Goal: Communication & Community: Answer question/provide support

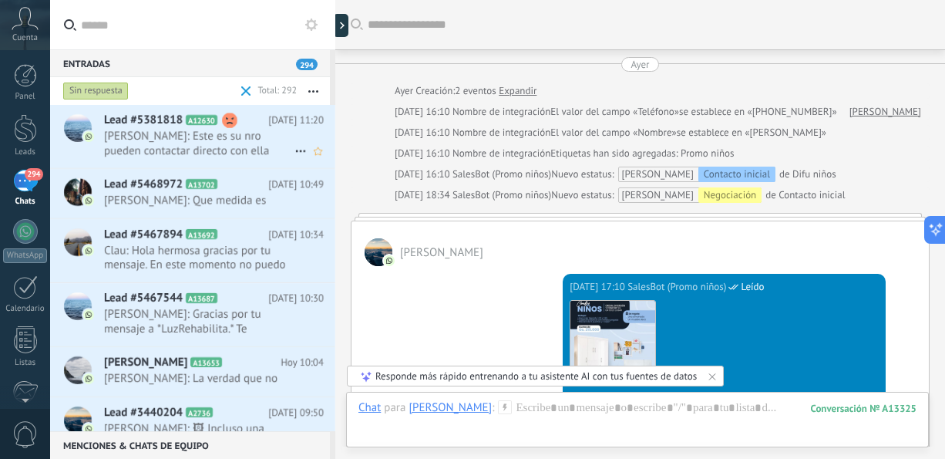
click at [267, 148] on span "[PERSON_NAME]: Este es su nro pueden contactar directo con ella" at bounding box center [199, 143] width 190 height 29
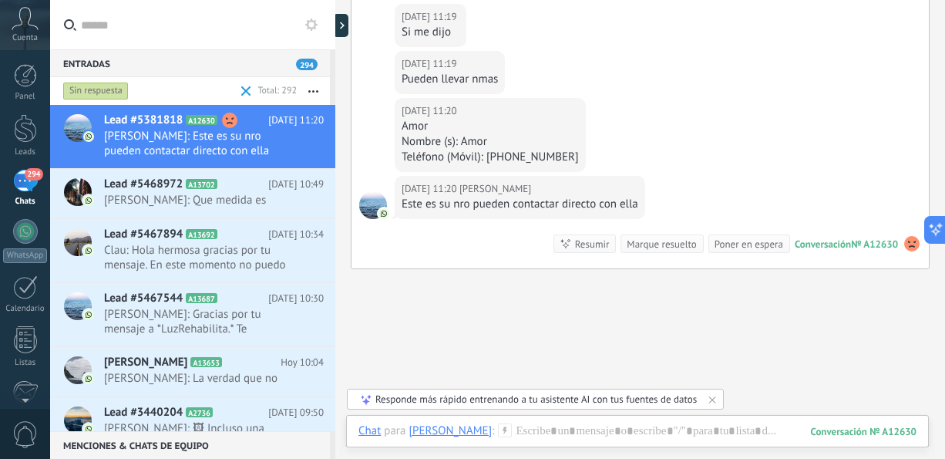
scroll to position [1191, 0]
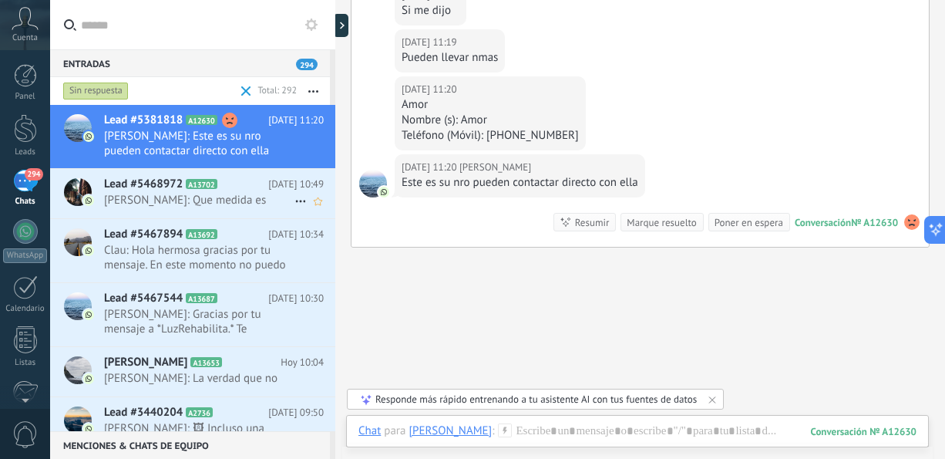
click at [278, 182] on span "[DATE] 10:49" at bounding box center [296, 184] width 56 height 15
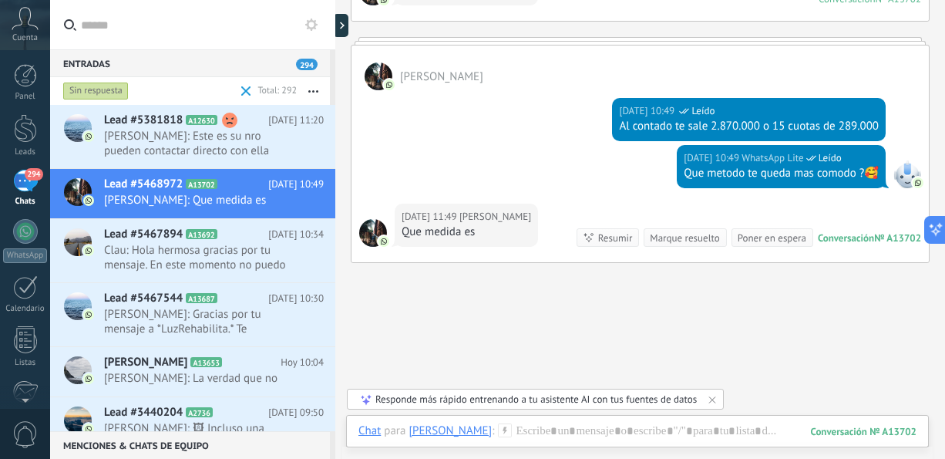
scroll to position [58, 0]
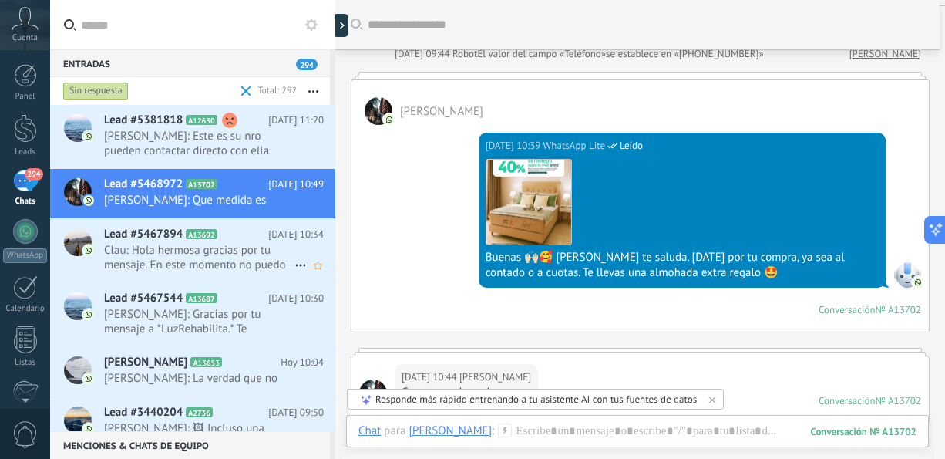
click at [197, 247] on span "Clau: Hola hermosa gracias por tu mensaje. En este momento no puedo responder, …" at bounding box center [199, 257] width 190 height 29
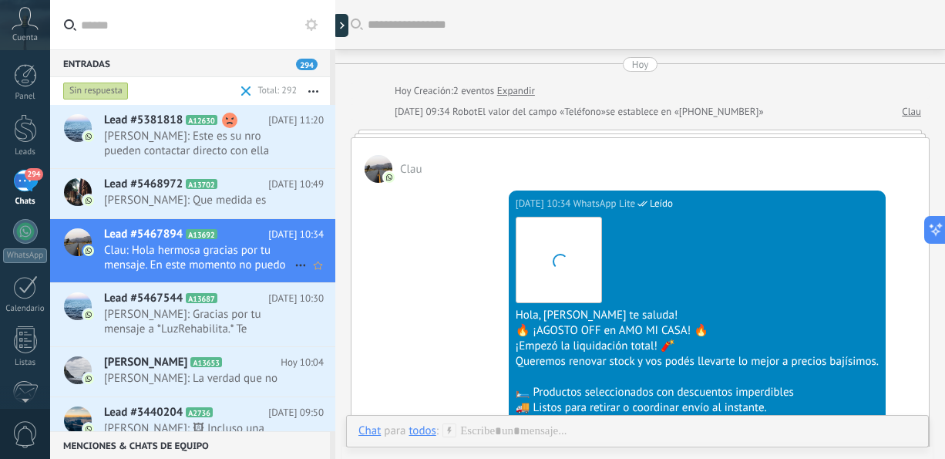
scroll to position [445, 0]
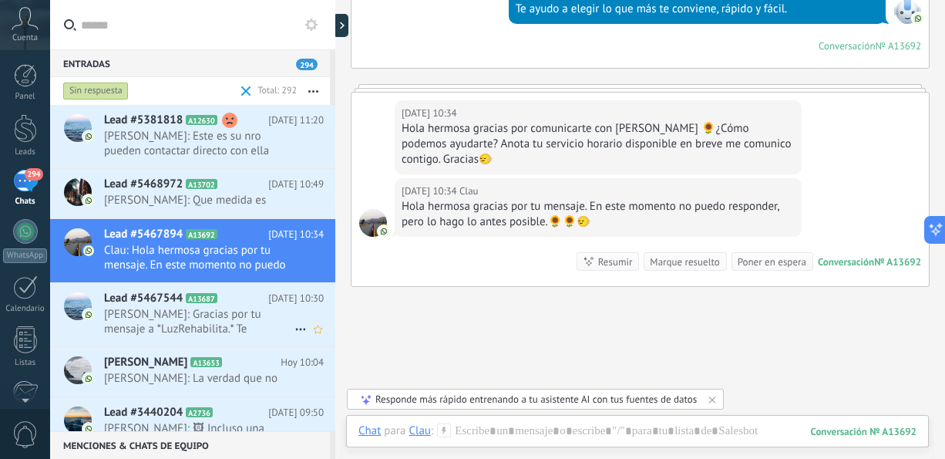
click at [221, 324] on span "[PERSON_NAME]: Gracias por tu mensaje a *LuzRehabilita.* Te respondo en la brev…" at bounding box center [199, 321] width 190 height 29
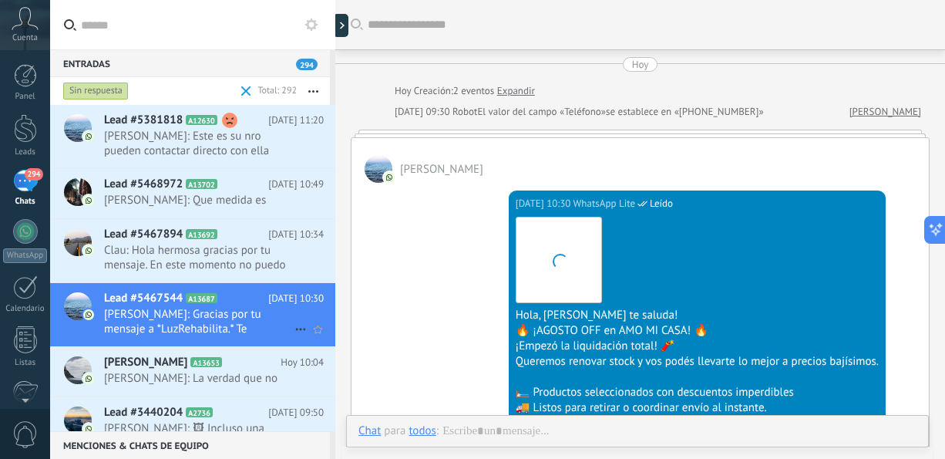
scroll to position [307, 0]
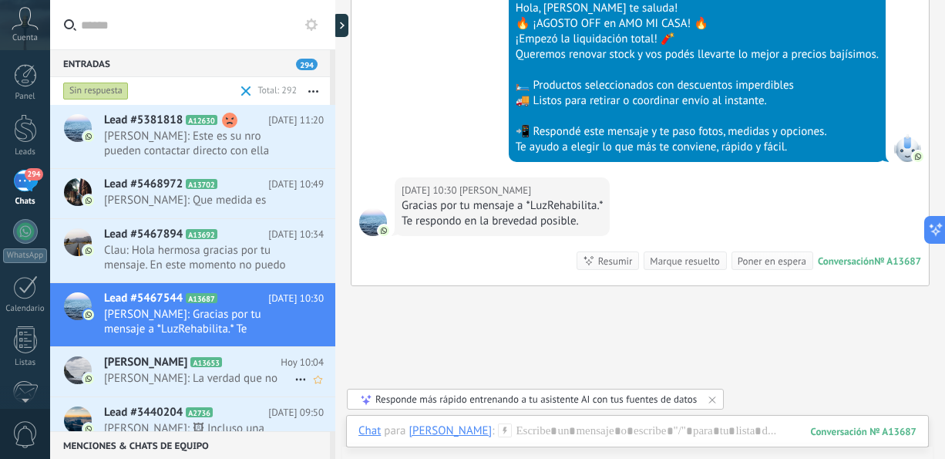
click at [224, 382] on span "[PERSON_NAME]: La verdad que no" at bounding box center [199, 378] width 190 height 15
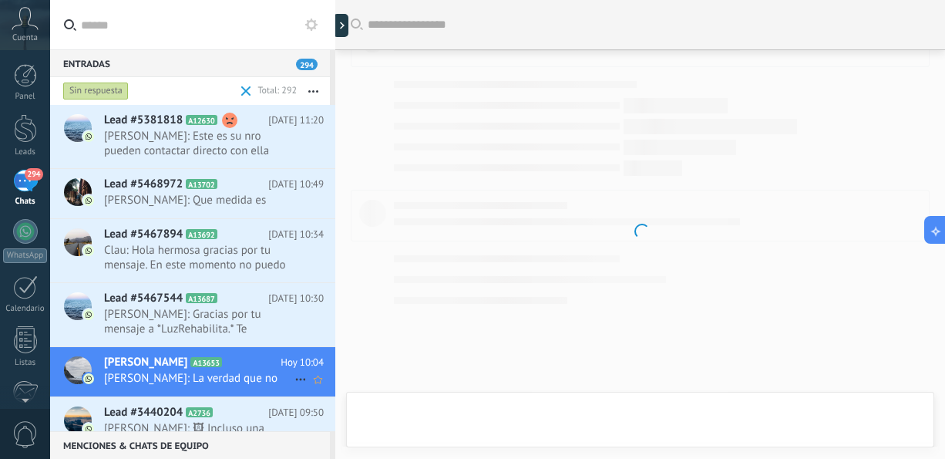
scroll to position [805, 0]
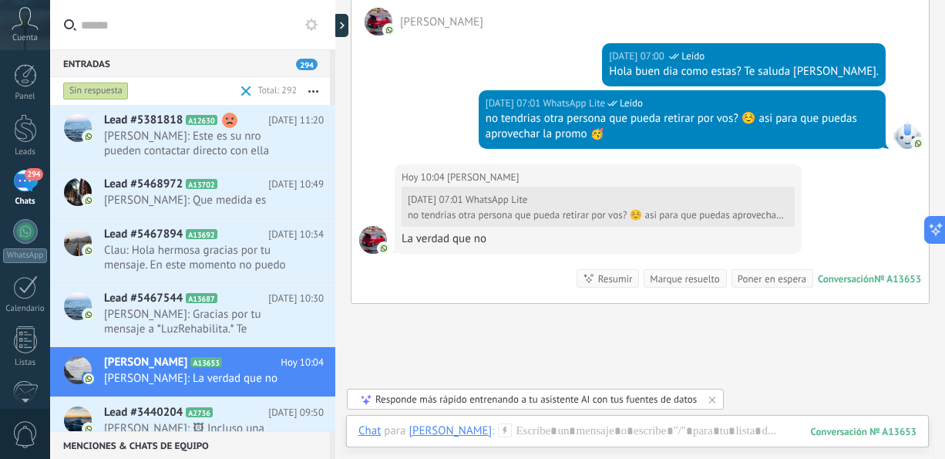
click at [268, 417] on h2 "Lead #3440204 A2736" at bounding box center [186, 412] width 164 height 15
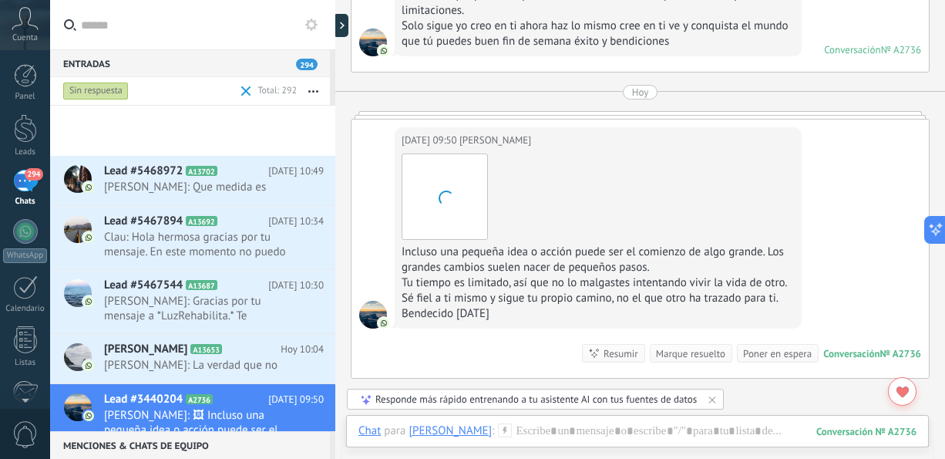
scroll to position [286, 0]
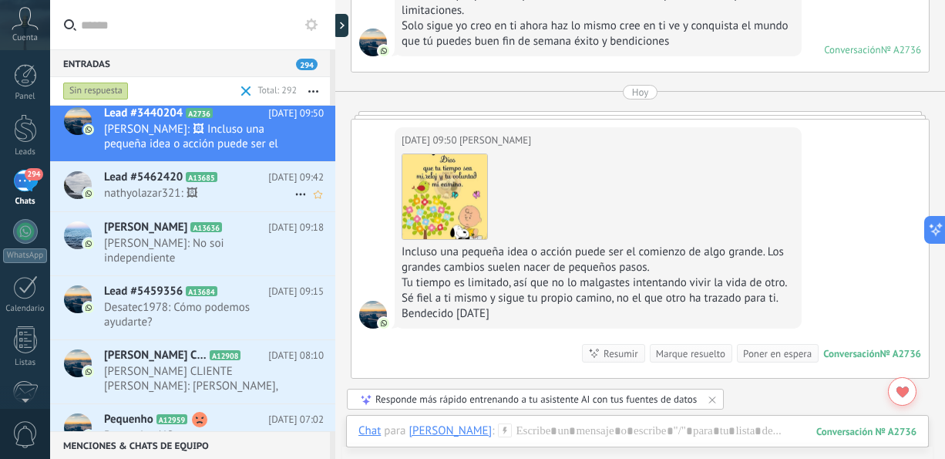
click at [220, 187] on span "nathyolazar321: 🖼" at bounding box center [199, 193] width 190 height 15
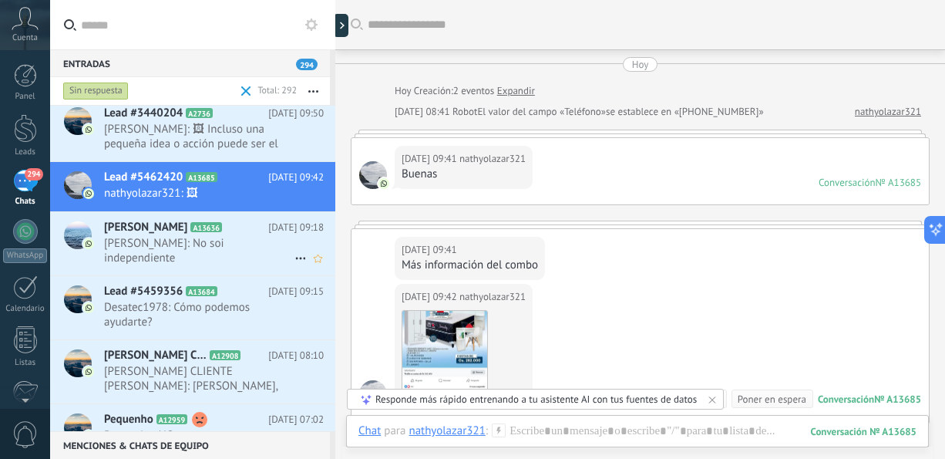
click at [218, 249] on div "[PERSON_NAME] A13636 [DATE] 09:18 [PERSON_NAME]: No soi independiente" at bounding box center [219, 243] width 231 height 63
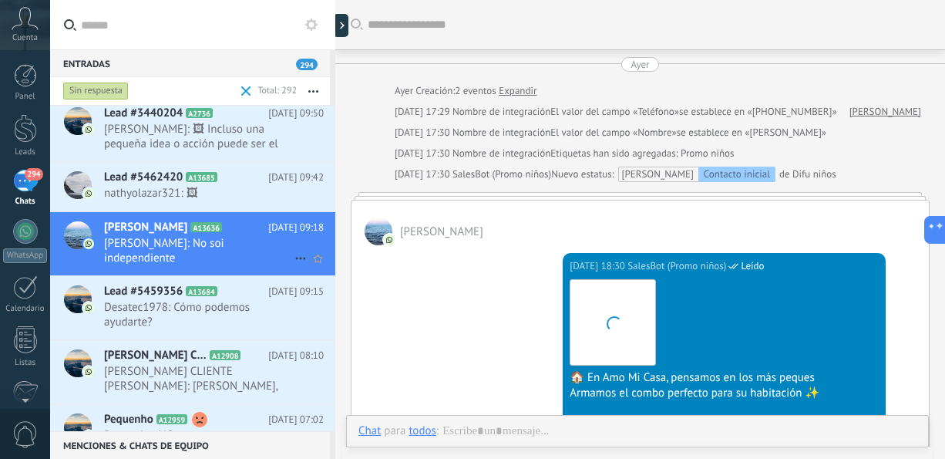
scroll to position [848, 0]
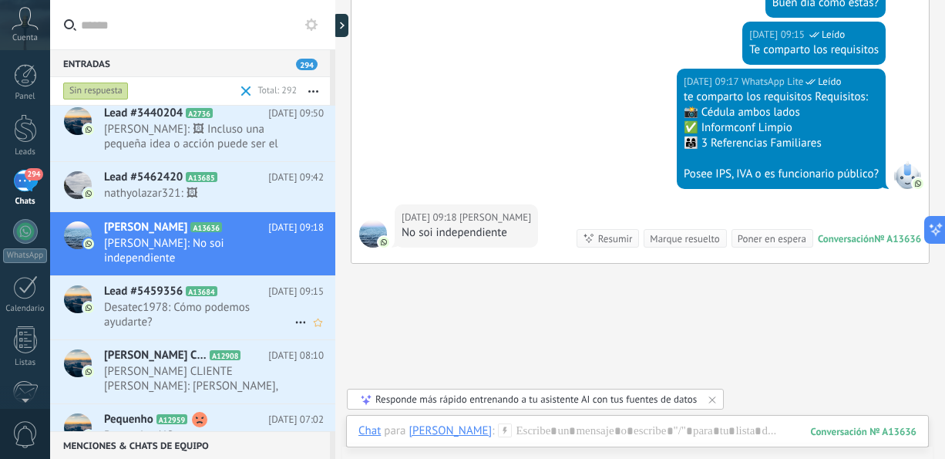
click at [206, 300] on span "Desatec1978: Cómo podemos ayudarte?" at bounding box center [199, 314] width 190 height 29
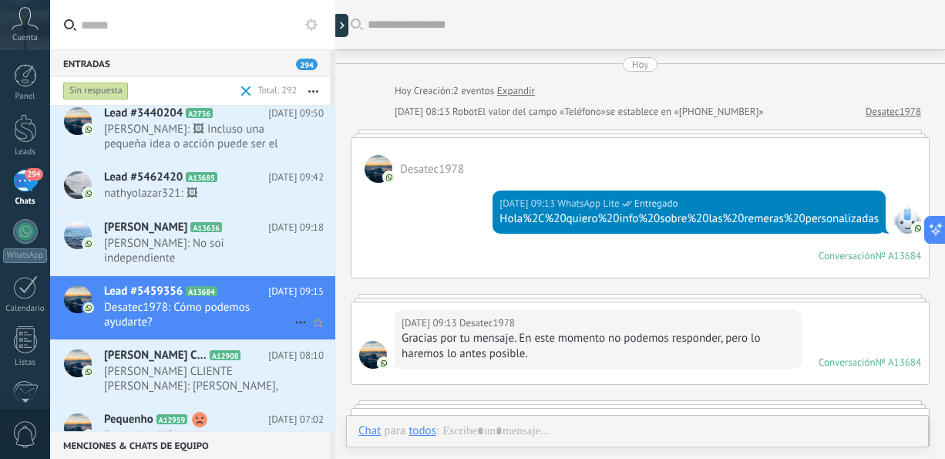
scroll to position [379, 0]
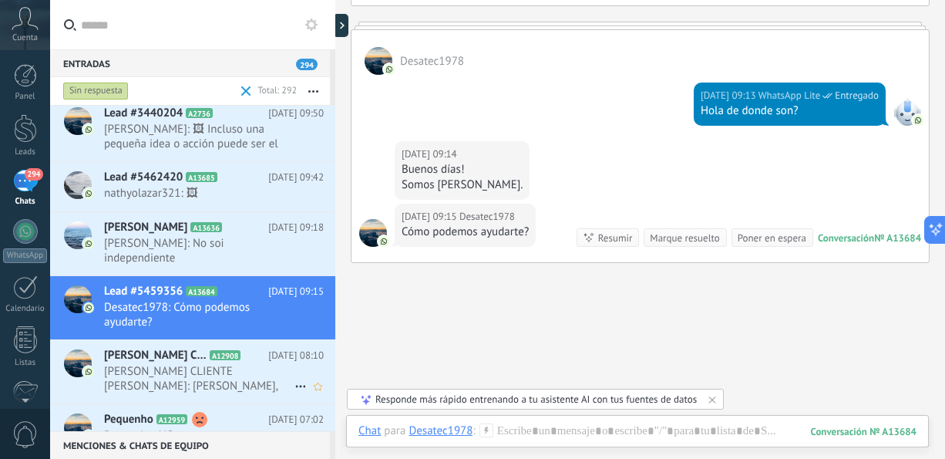
click at [195, 364] on span "[PERSON_NAME] CLIENTE [PERSON_NAME]: [PERSON_NAME], voy a ver nomás por el mome…" at bounding box center [199, 378] width 190 height 29
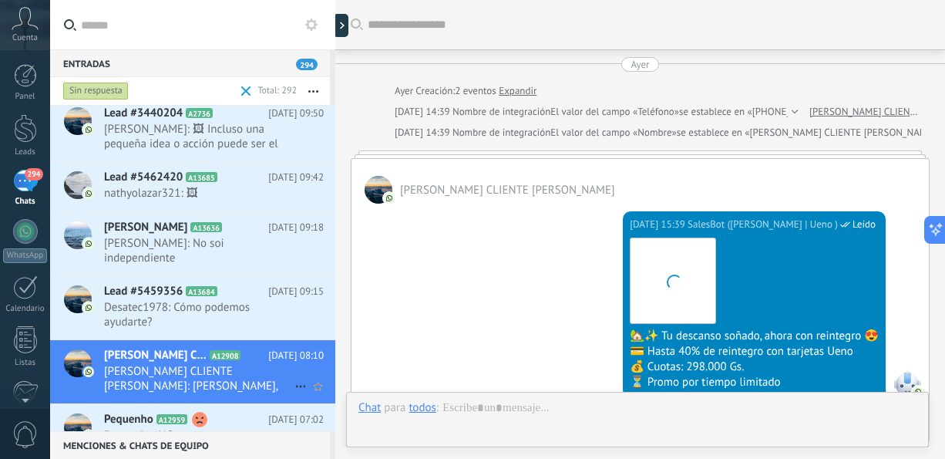
scroll to position [1101, 0]
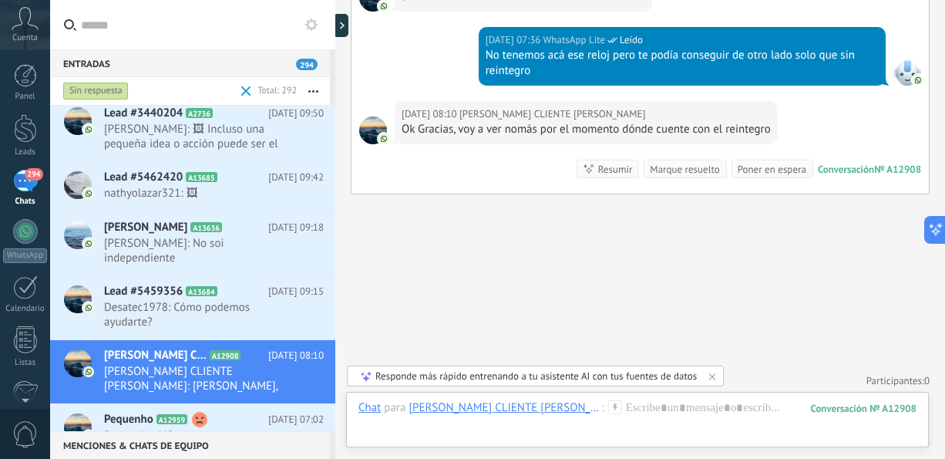
click at [335, 326] on div at bounding box center [335, 229] width 0 height 459
click at [335, 332] on div at bounding box center [335, 229] width 0 height 459
click at [237, 428] on span "Pequenho: NO" at bounding box center [199, 435] width 190 height 15
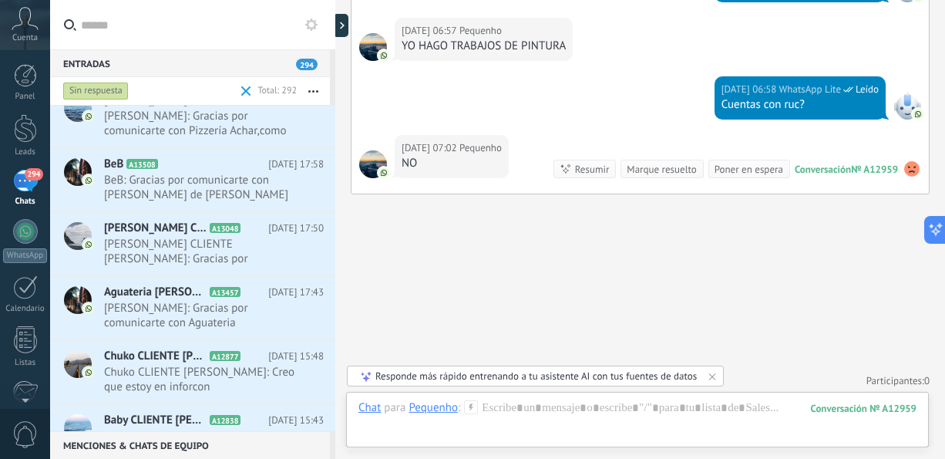
scroll to position [1141, 0]
